Goal: Communication & Community: Participate in discussion

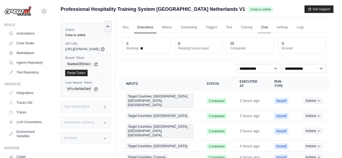
click at [271, 27] on link "Chat" at bounding box center [264, 27] width 13 height 11
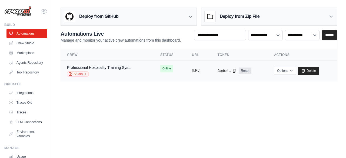
click at [200, 69] on button "[URL]" at bounding box center [196, 70] width 8 height 4
click at [89, 68] on link "Professional Hospitality Training Sys..." at bounding box center [99, 67] width 64 height 4
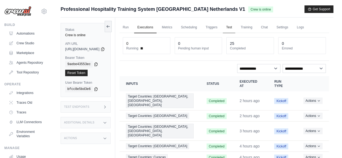
click at [235, 29] on link "Test" at bounding box center [229, 27] width 12 height 11
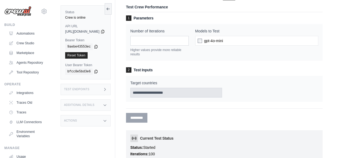
scroll to position [41, 0]
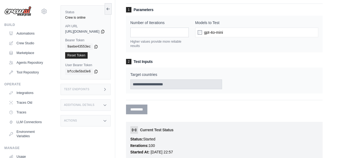
drag, startPoint x: 154, startPoint y: 64, endPoint x: 153, endPoint y: 60, distance: 3.8
click at [154, 61] on h3 "2 Test Inputs" at bounding box center [224, 61] width 197 height 5
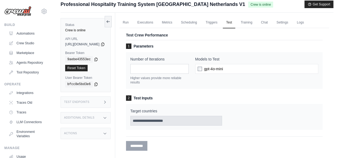
scroll to position [0, 0]
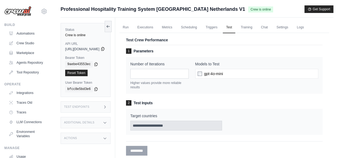
click at [105, 50] on icon at bounding box center [103, 49] width 4 height 4
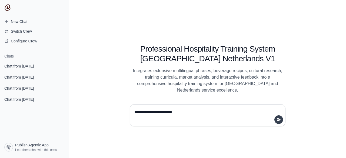
type textarea "**********"
click at [280, 120] on icon "submit" at bounding box center [279, 119] width 4 height 3
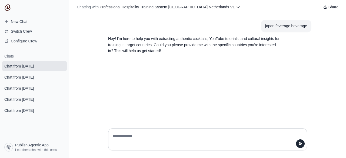
click at [115, 136] on textarea at bounding box center [206, 139] width 189 height 15
type textarea "*"
type textarea "******"
click at [299, 145] on icon "submit" at bounding box center [301, 143] width 4 height 3
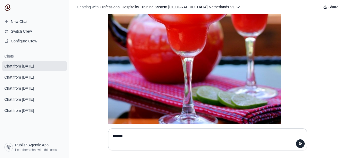
scroll to position [1194, 0]
